Goal: Task Accomplishment & Management: Complete application form

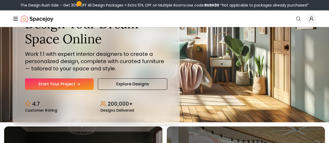
scroll to position [26, 0]
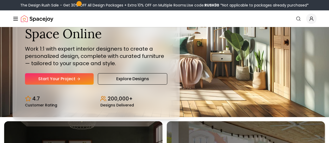
click at [0, 0] on link "AI Design" at bounding box center [0, 0] width 0 height 0
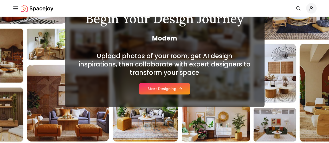
scroll to position [62, 0]
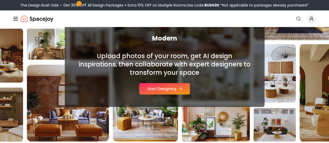
click at [159, 90] on button "Start Designing" at bounding box center [164, 88] width 51 height 11
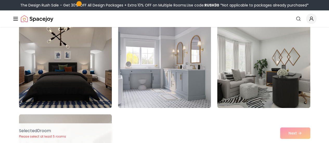
scroll to position [1222, 0]
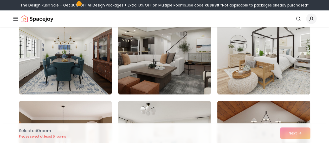
click at [0, 0] on link "Start Your Project" at bounding box center [0, 0] width 0 height 0
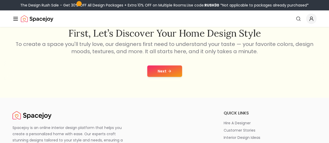
scroll to position [104, 0]
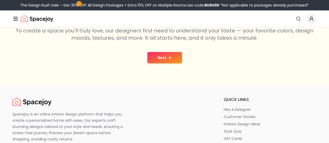
click at [163, 57] on button "Next" at bounding box center [164, 57] width 35 height 11
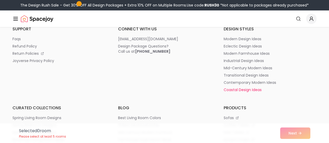
scroll to position [3173, 0]
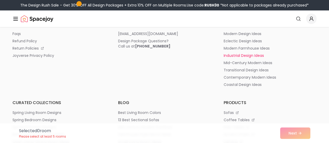
click at [223, 54] on p "industrial design ideas" at bounding box center [243, 55] width 40 height 5
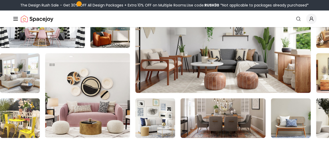
scroll to position [1466, 0]
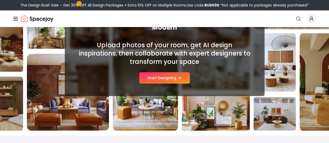
scroll to position [62, 0]
